Goal: Information Seeking & Learning: Check status

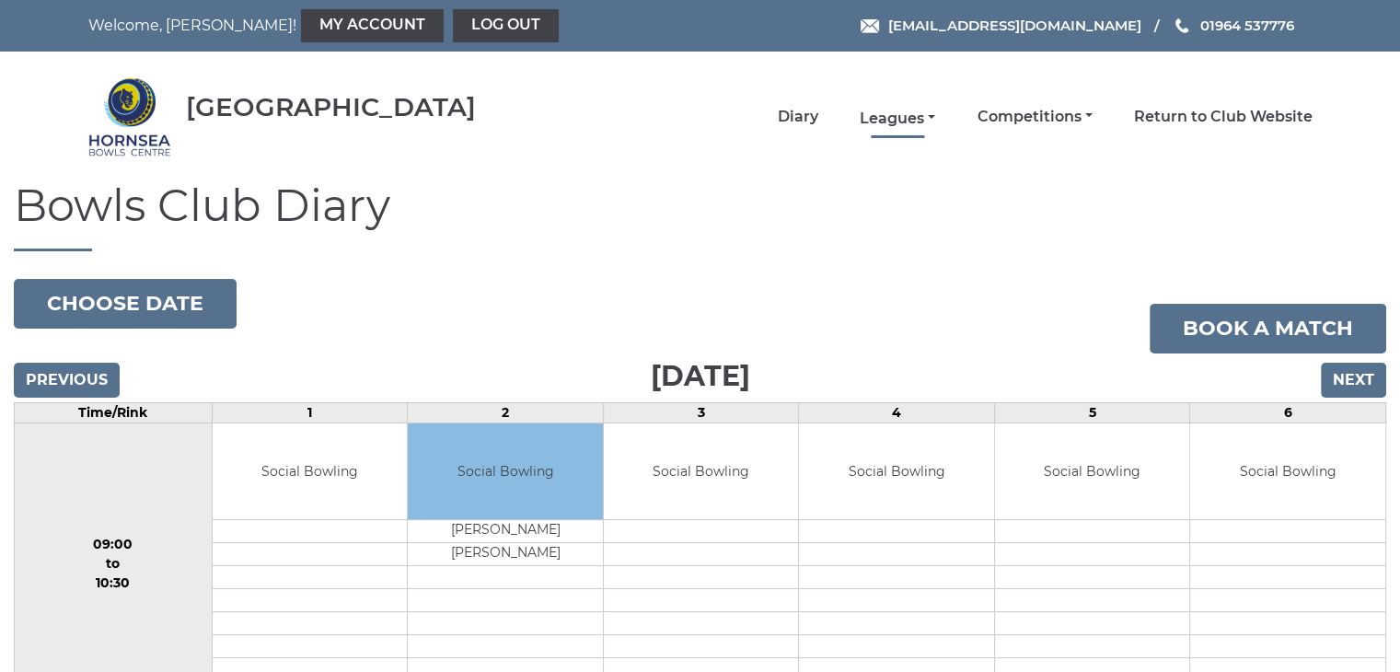
click at [888, 113] on link "Leagues" at bounding box center [898, 119] width 76 height 20
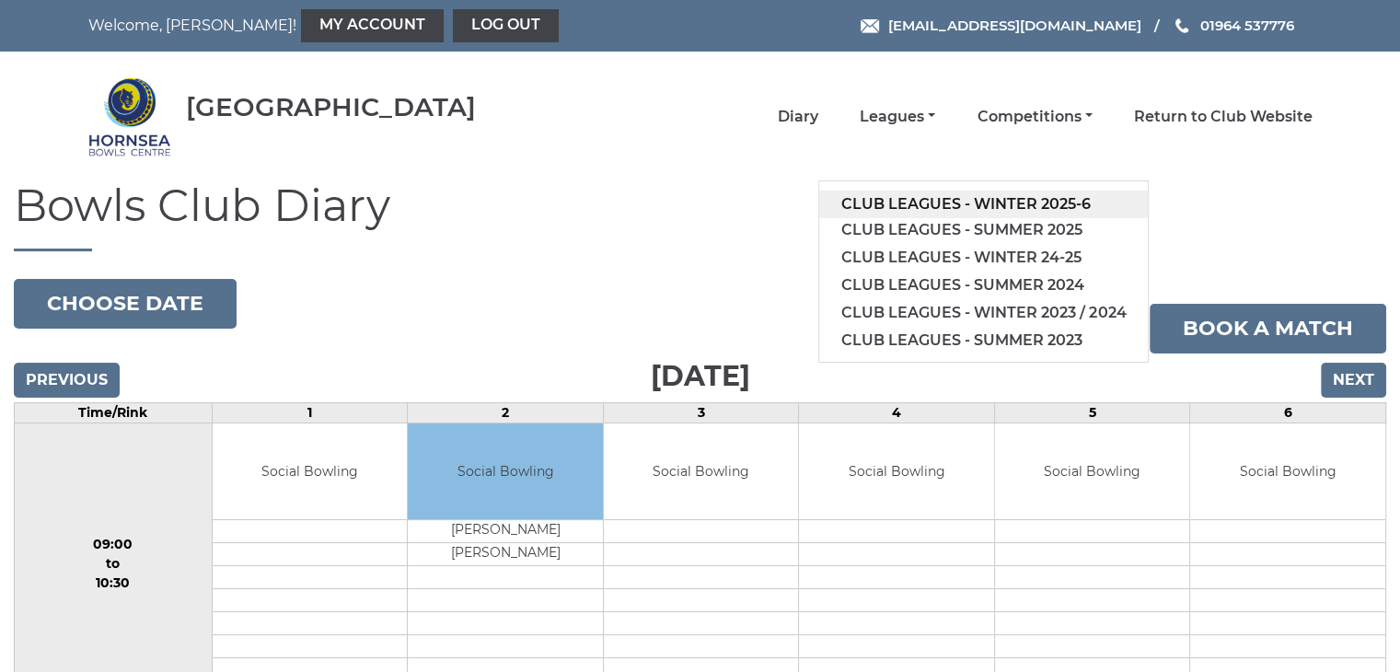
click at [935, 201] on link "Club leagues - Winter 2025-6" at bounding box center [983, 205] width 329 height 28
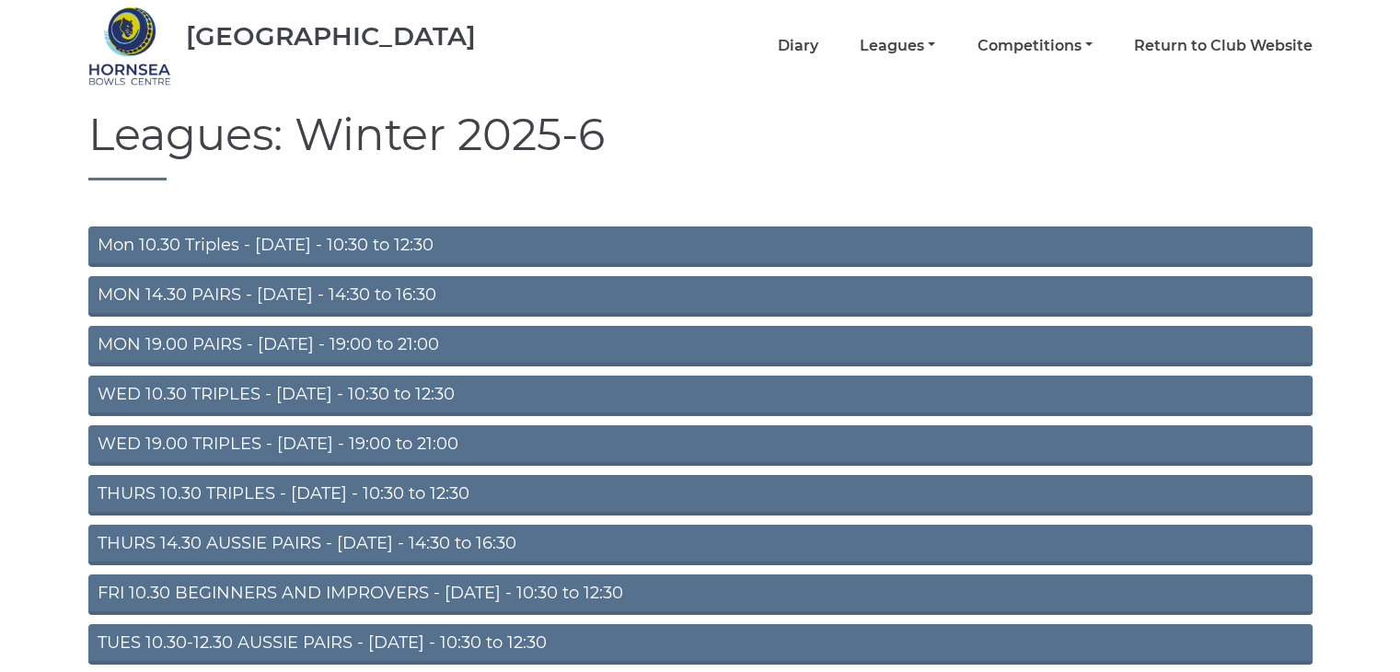
scroll to position [92, 0]
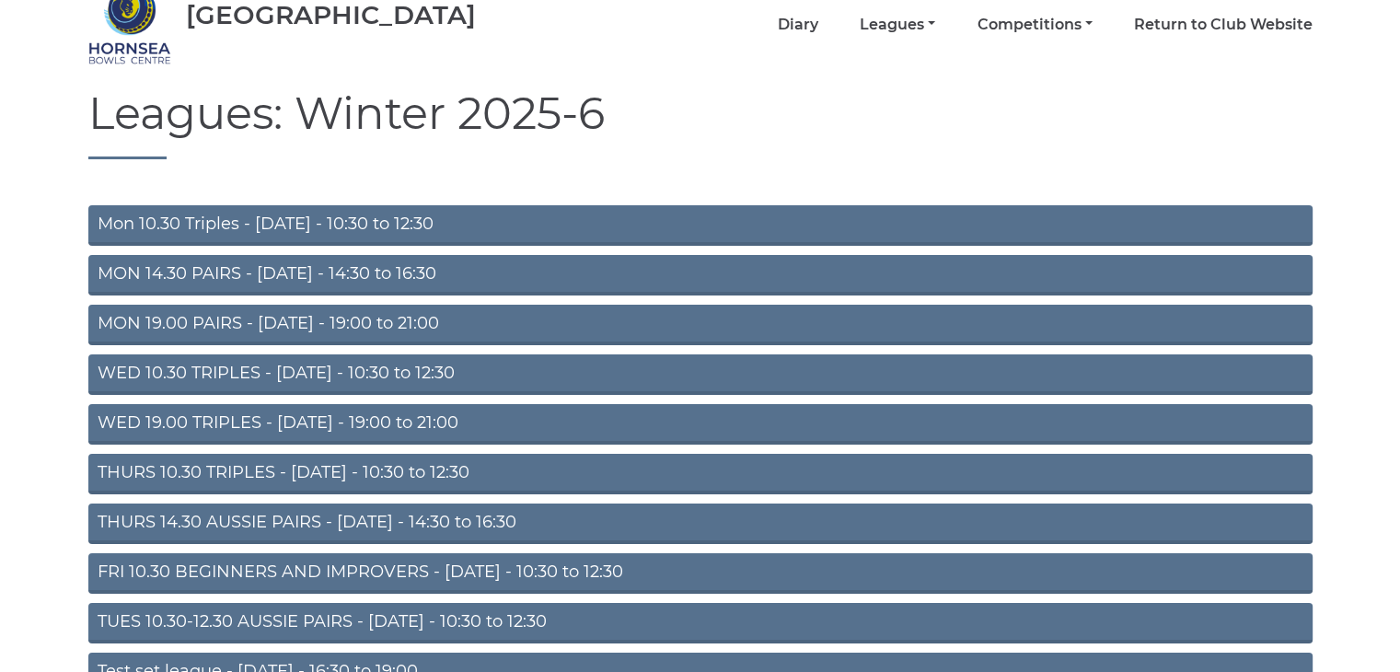
click at [357, 519] on link "THURS 14.30 AUSSIE PAIRS - Thursday - 14:30 to 16:30" at bounding box center [700, 524] width 1225 height 41
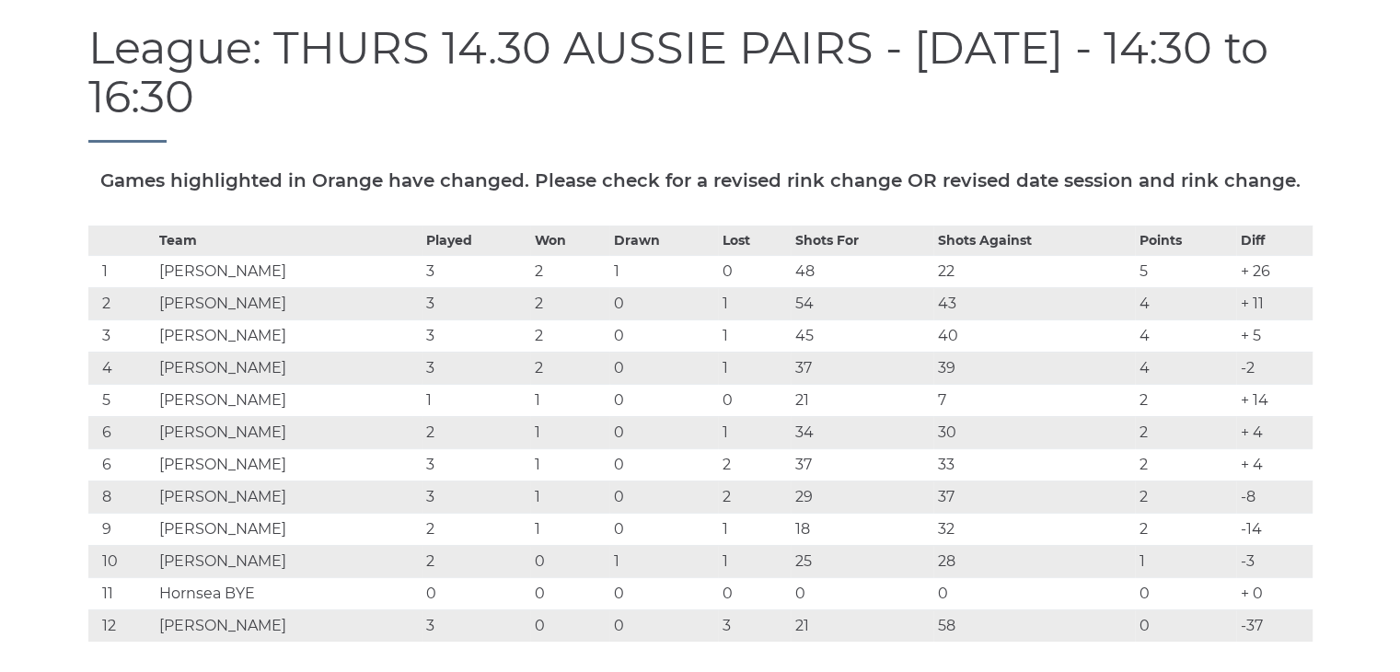
scroll to position [276, 0]
